Goal: Information Seeking & Learning: Find specific fact

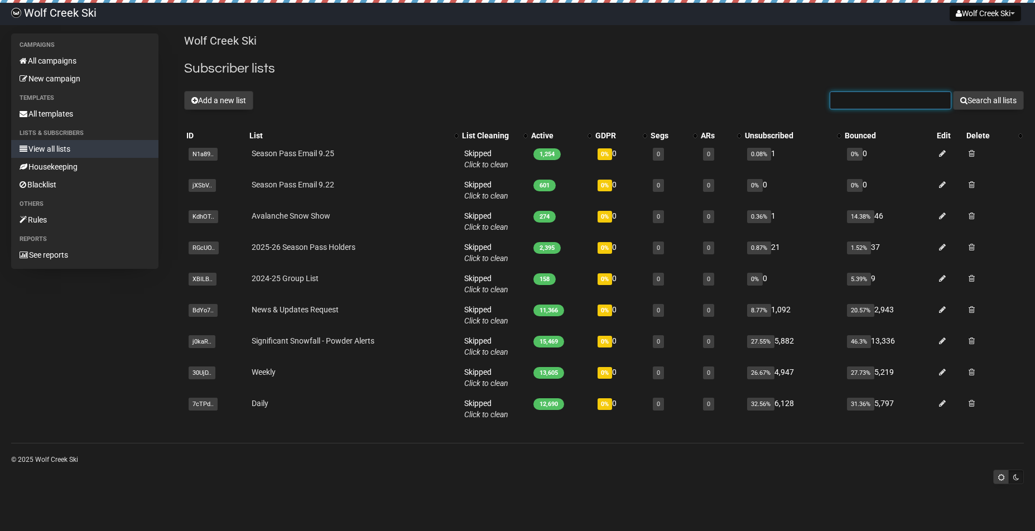
click at [871, 99] on input "text" at bounding box center [891, 101] width 122 height 18
type input "kataralabrie@"
click at [996, 105] on button "Search all lists" at bounding box center [988, 100] width 71 height 19
click at [134, 63] on link "All campaigns" at bounding box center [84, 61] width 147 height 18
click at [905, 103] on input "text" at bounding box center [891, 101] width 122 height 18
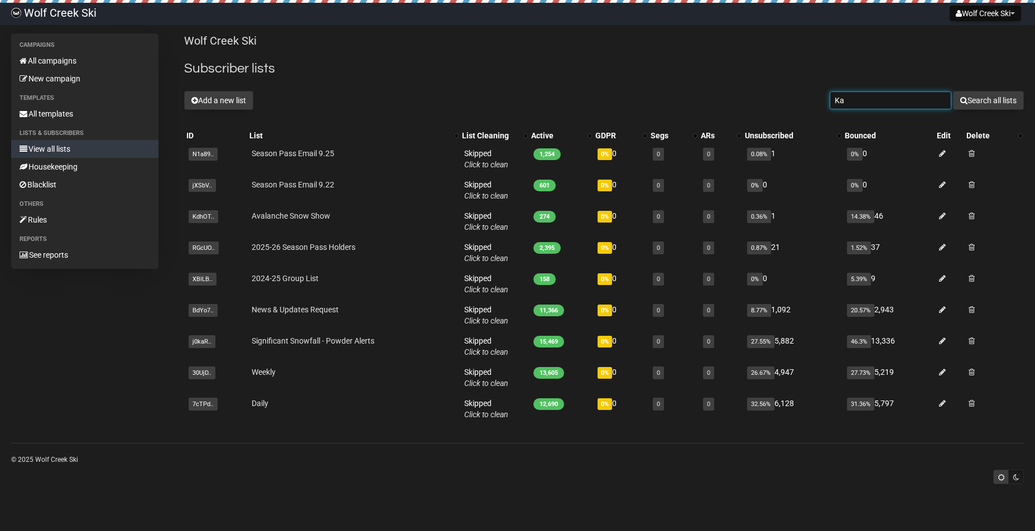
type input "K"
type input "kataralabrie"
click at [987, 100] on button "Search all lists" at bounding box center [988, 100] width 71 height 19
click at [862, 103] on input "text" at bounding box center [891, 101] width 122 height 18
type input "booboo"
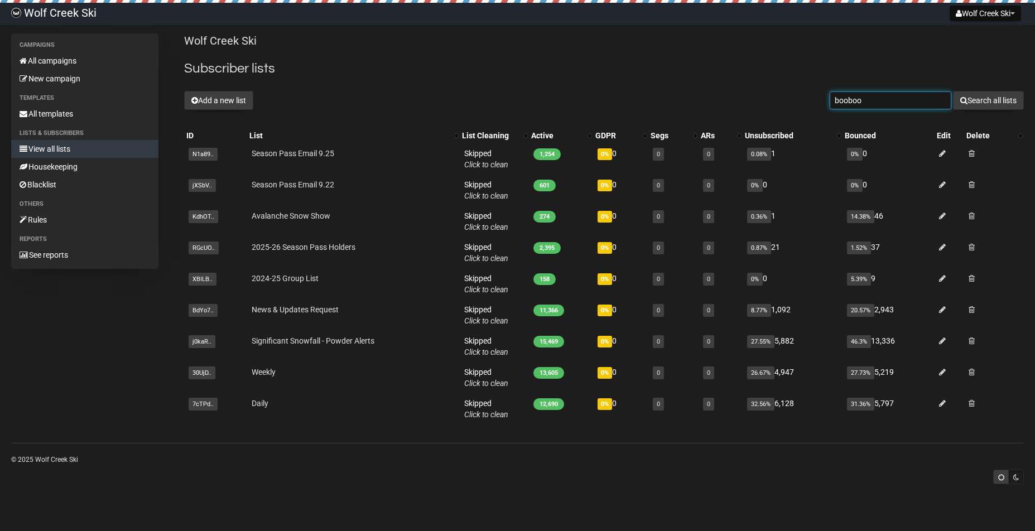
click at [987, 100] on button "Search all lists" at bounding box center [988, 100] width 71 height 19
click at [853, 99] on input "text" at bounding box center [891, 101] width 122 height 18
type input "kat"
click at [1007, 95] on button "Search all lists" at bounding box center [988, 100] width 71 height 19
click at [891, 103] on input "text" at bounding box center [891, 101] width 122 height 18
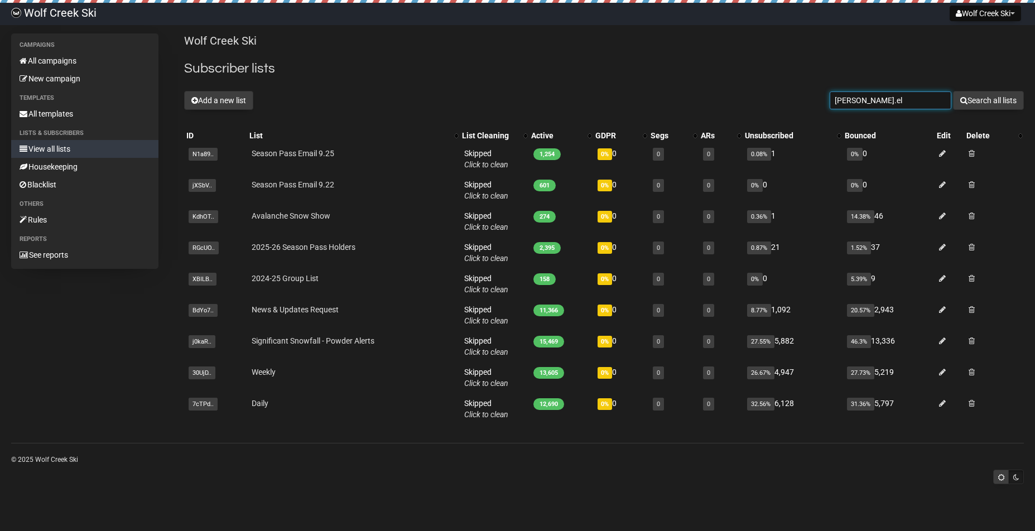
type input "[PERSON_NAME].el"
click at [987, 100] on button "Search all lists" at bounding box center [988, 100] width 71 height 19
click at [882, 105] on input "text" at bounding box center [891, 101] width 122 height 18
type input "ellith"
click at [987, 100] on button "Search all lists" at bounding box center [988, 100] width 71 height 19
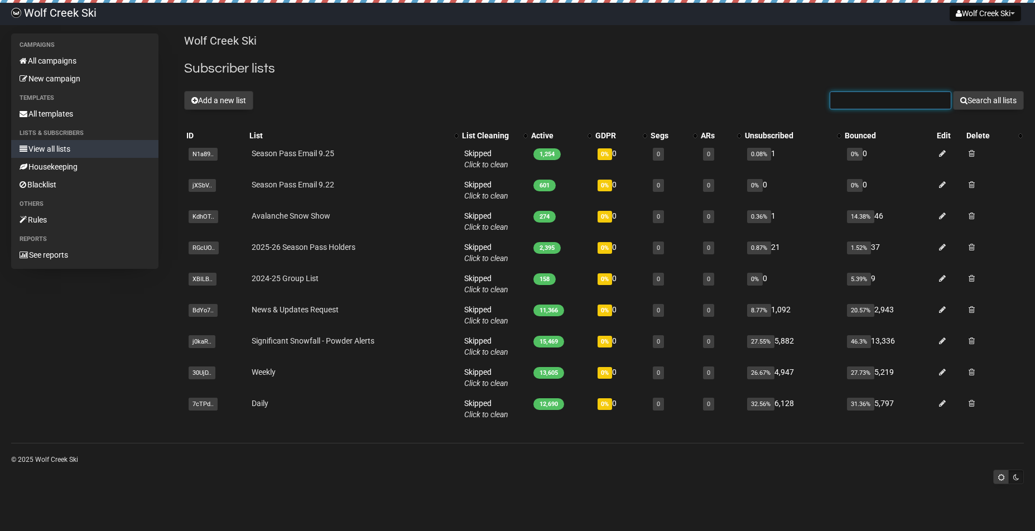
click at [911, 108] on input "text" at bounding box center [891, 101] width 122 height 18
type input "Rosanne@"
click at [989, 97] on button "Search all lists" at bounding box center [988, 100] width 71 height 19
click at [845, 107] on input "text" at bounding box center [891, 101] width 122 height 18
type input "[PERSON_NAME]"
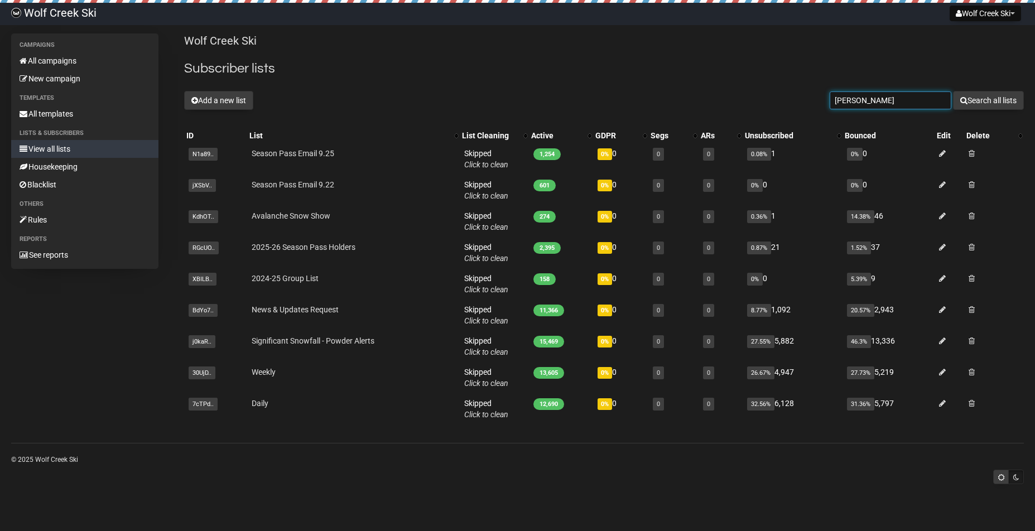
click at [987, 100] on button "Search all lists" at bounding box center [988, 100] width 71 height 19
click at [907, 105] on input "text" at bounding box center [891, 101] width 122 height 18
type input "[PERSON_NAME]"
click at [987, 100] on button "Search all lists" at bounding box center [988, 100] width 71 height 19
